Goal: Task Accomplishment & Management: Use online tool/utility

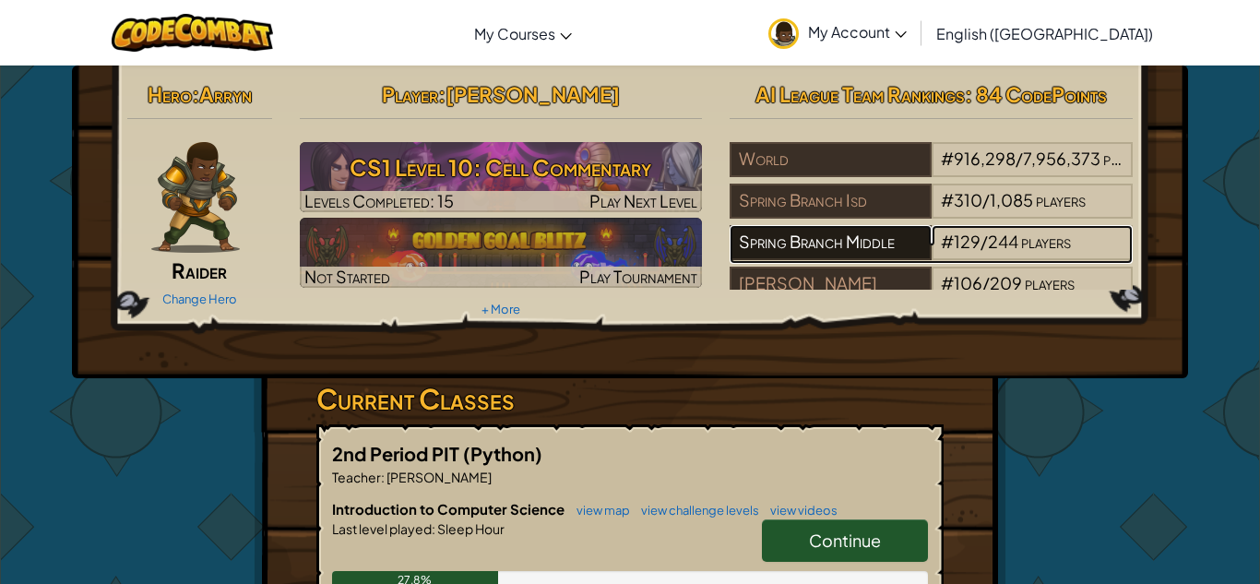
click at [860, 233] on div "Spring Branch Middle" at bounding box center [830, 242] width 201 height 35
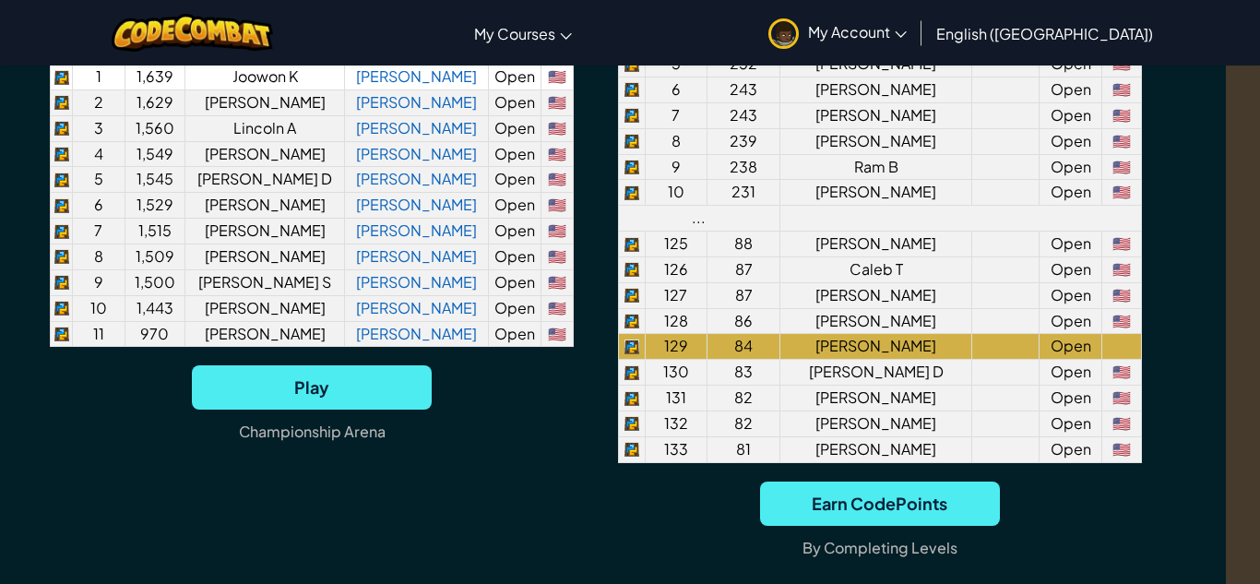
scroll to position [1591, 34]
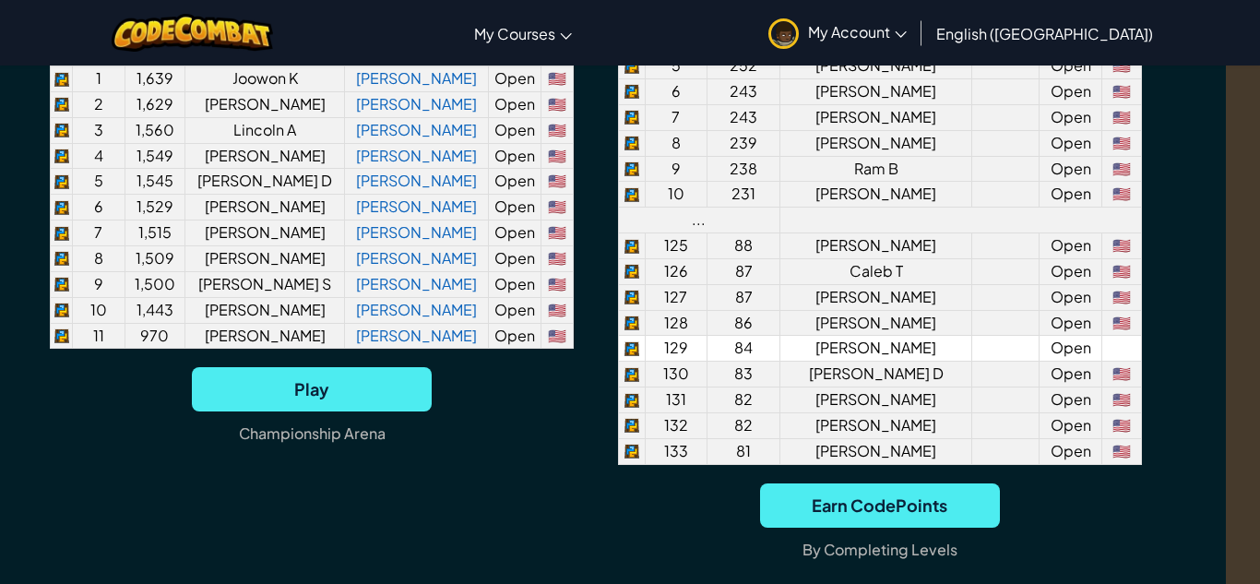
click at [1117, 362] on td at bounding box center [1123, 349] width 40 height 26
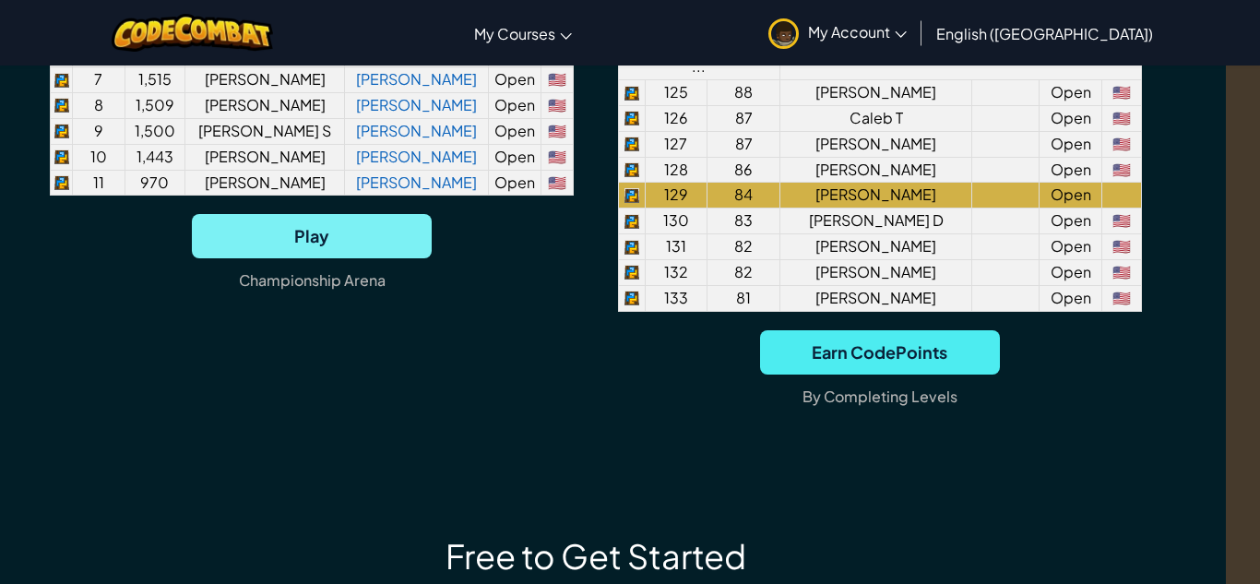
scroll to position [1748, 34]
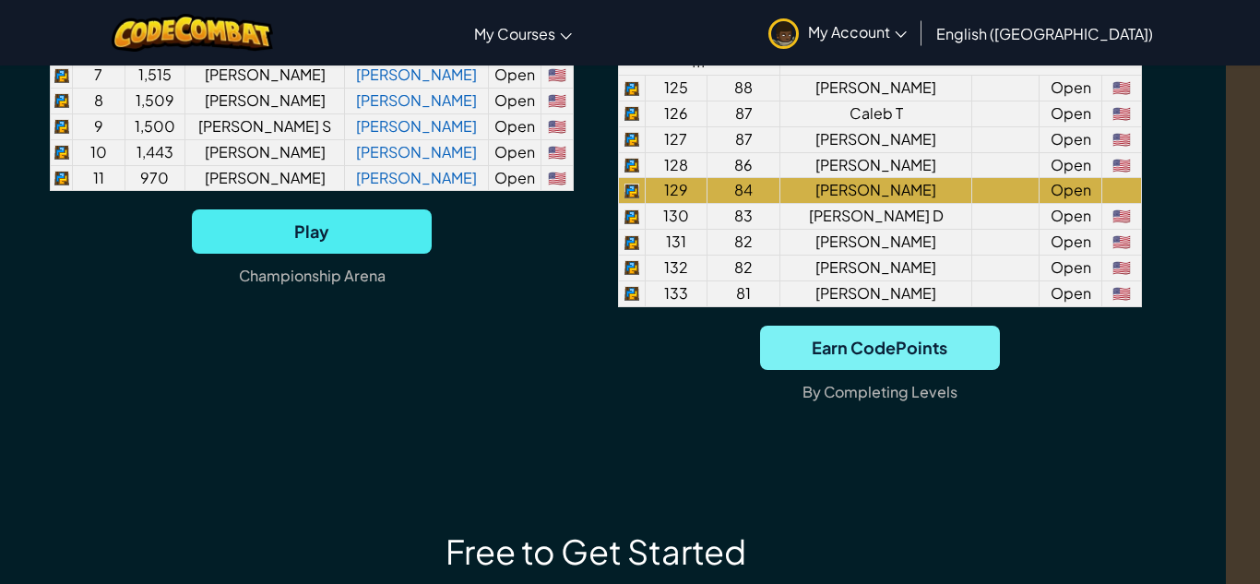
click at [841, 370] on span "Earn CodePoints" at bounding box center [880, 348] width 240 height 44
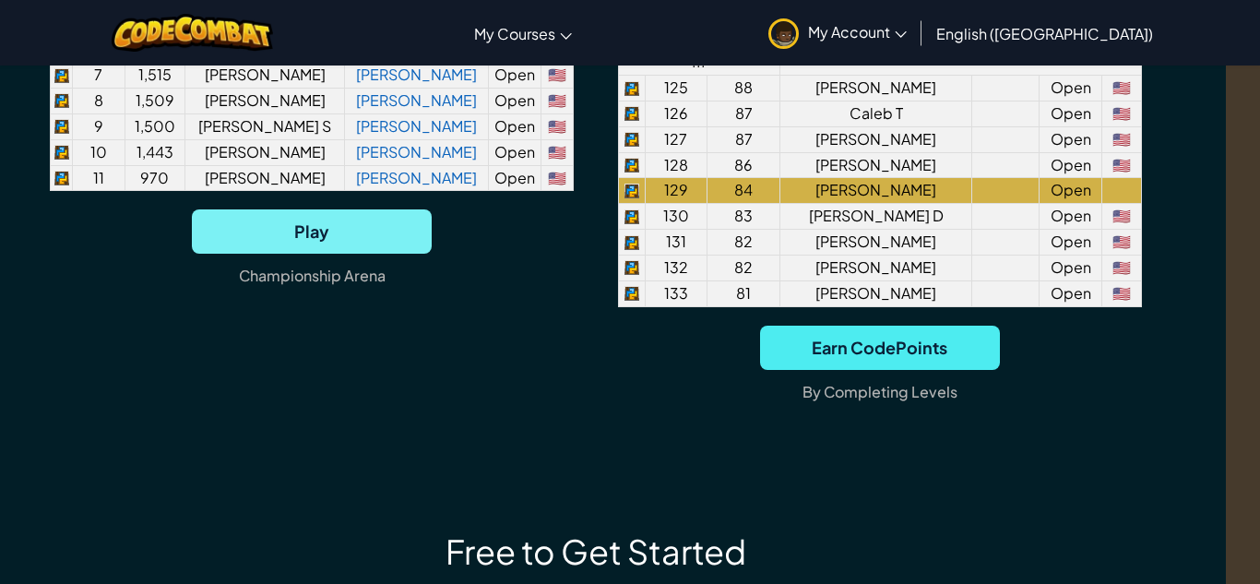
click at [312, 254] on span "Play" at bounding box center [312, 231] width 240 height 44
